Goal: Check status

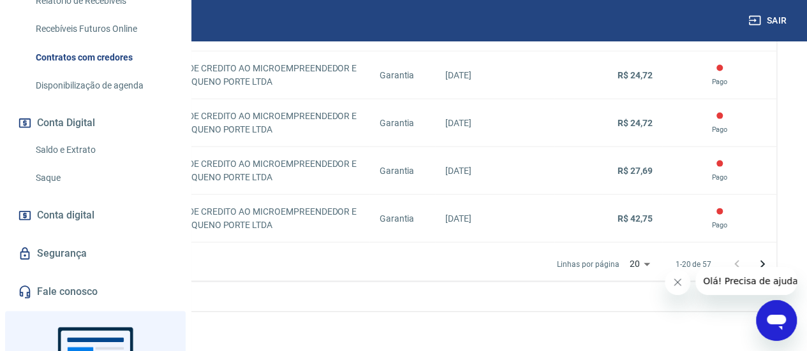
scroll to position [255, 0]
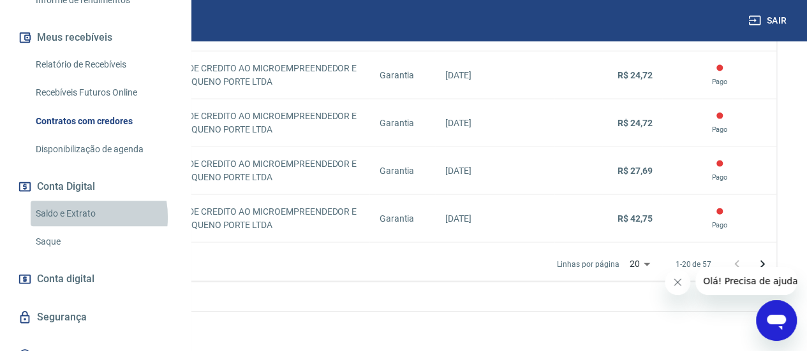
click at [73, 227] on link "Saldo e Extrato" at bounding box center [103, 214] width 145 height 26
